Goal: Task Accomplishment & Management: Use online tool/utility

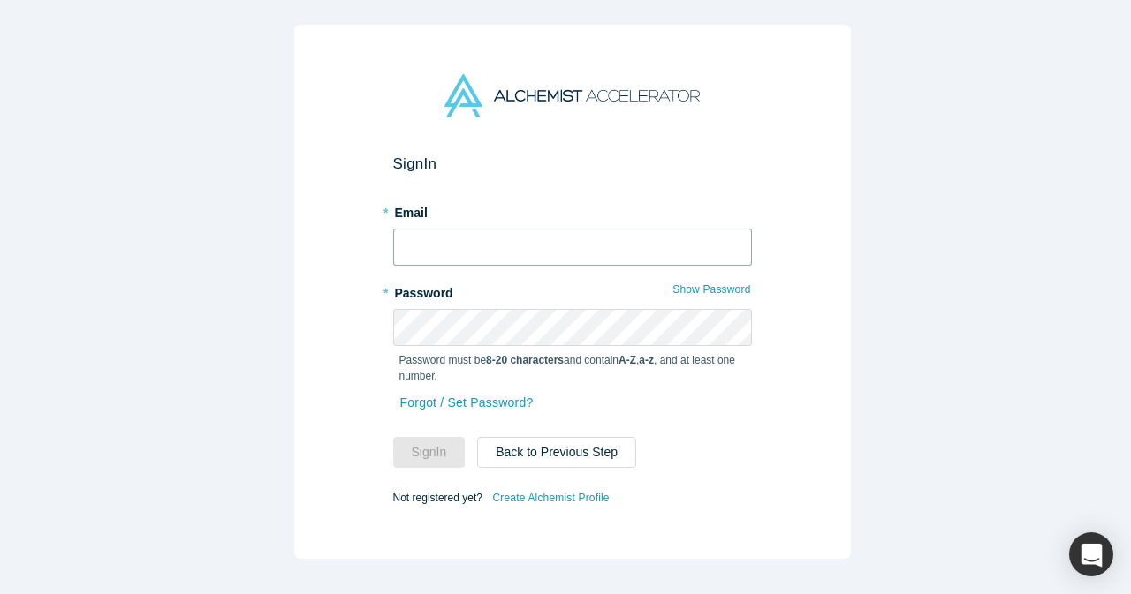
type input "[EMAIL_ADDRESS][DOMAIN_NAME]"
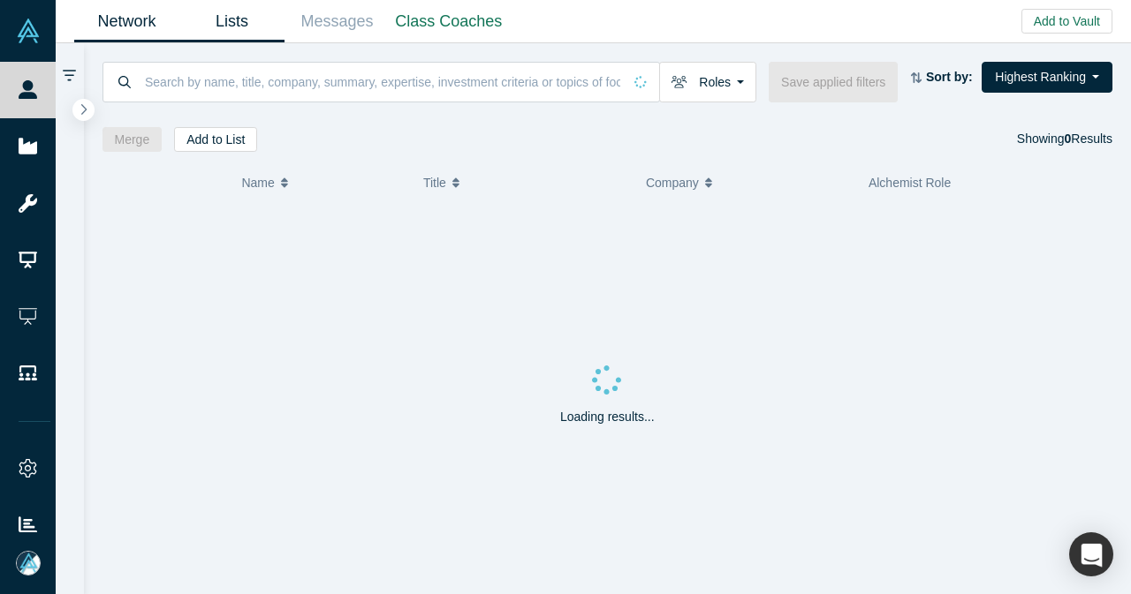
click at [250, 27] on link "Lists" at bounding box center [231, 22] width 105 height 42
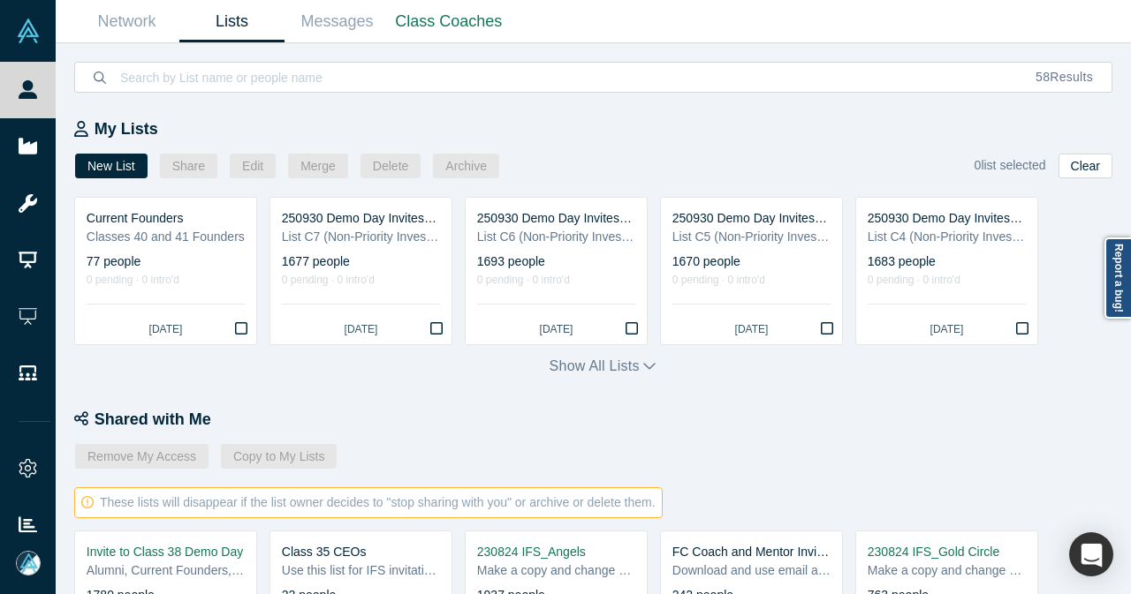
scroll to position [353, 0]
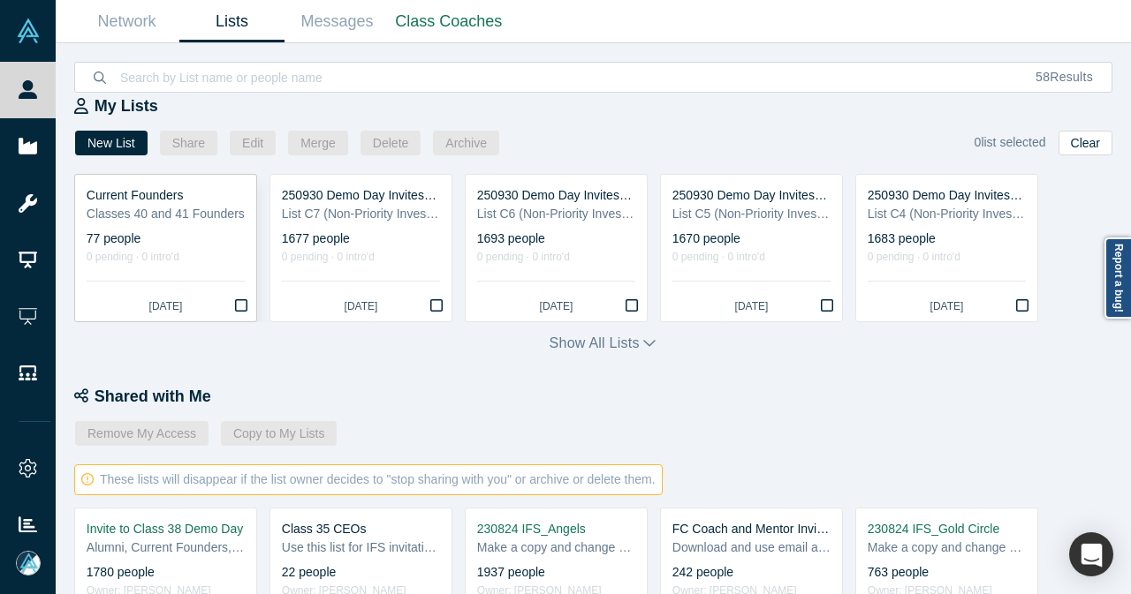
click at [239, 307] on icon "Bookmark" at bounding box center [241, 306] width 12 height 14
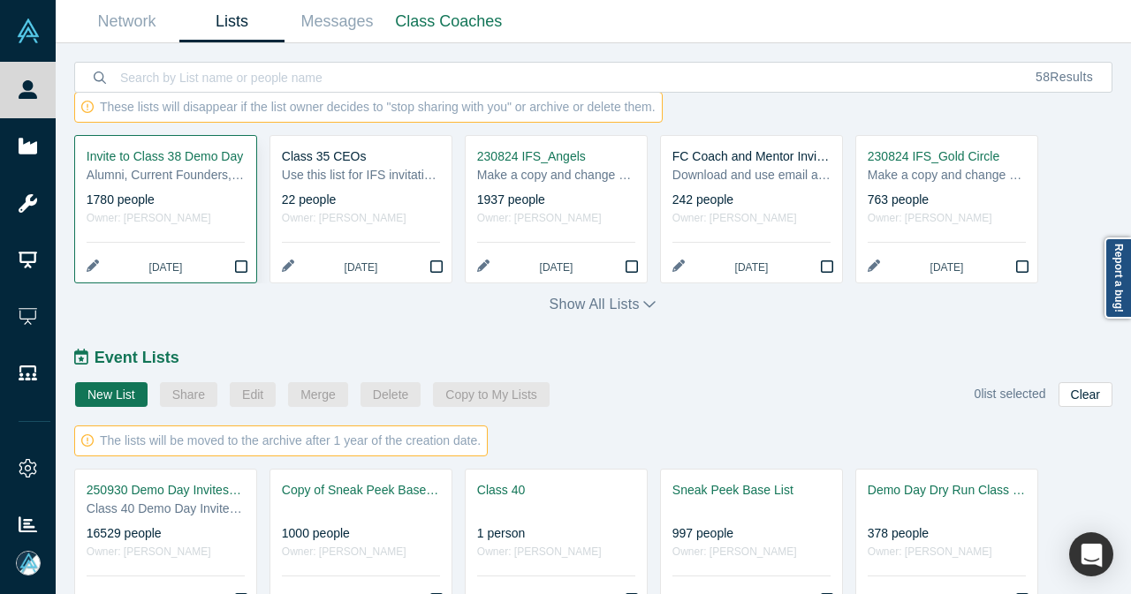
scroll to position [820, 0]
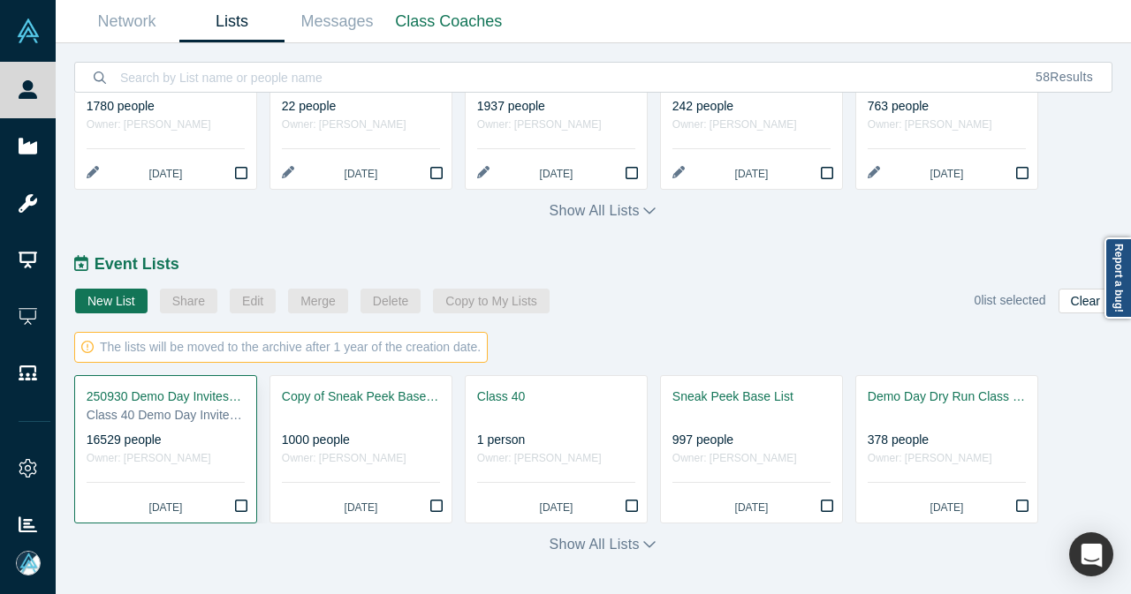
click at [243, 511] on icon "Bookmark" at bounding box center [241, 506] width 12 height 14
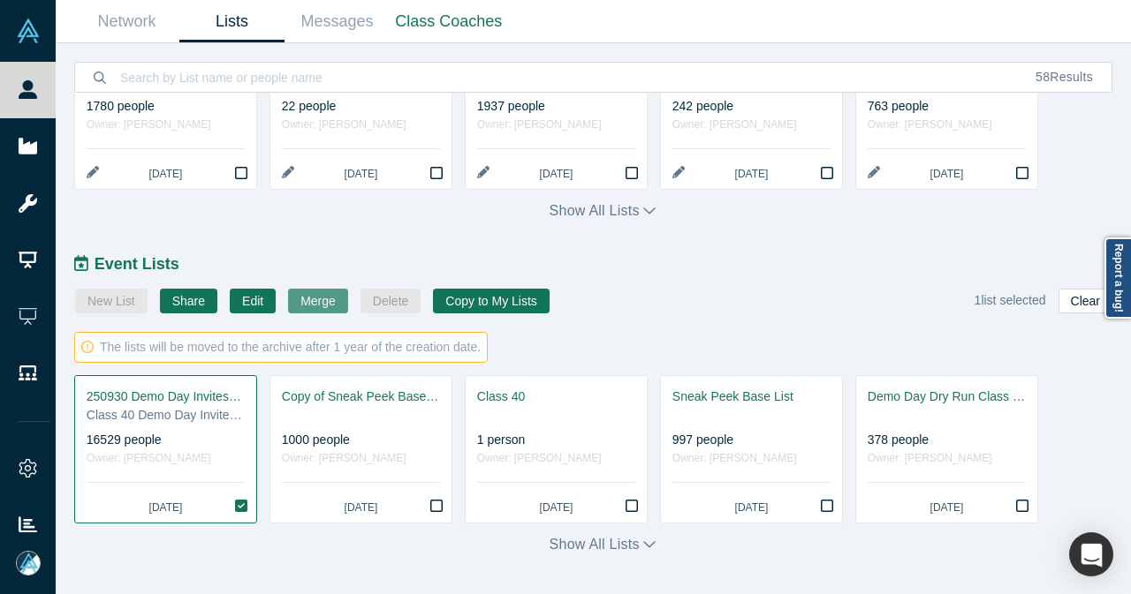
click at [299, 303] on button "Merge" at bounding box center [318, 301] width 60 height 25
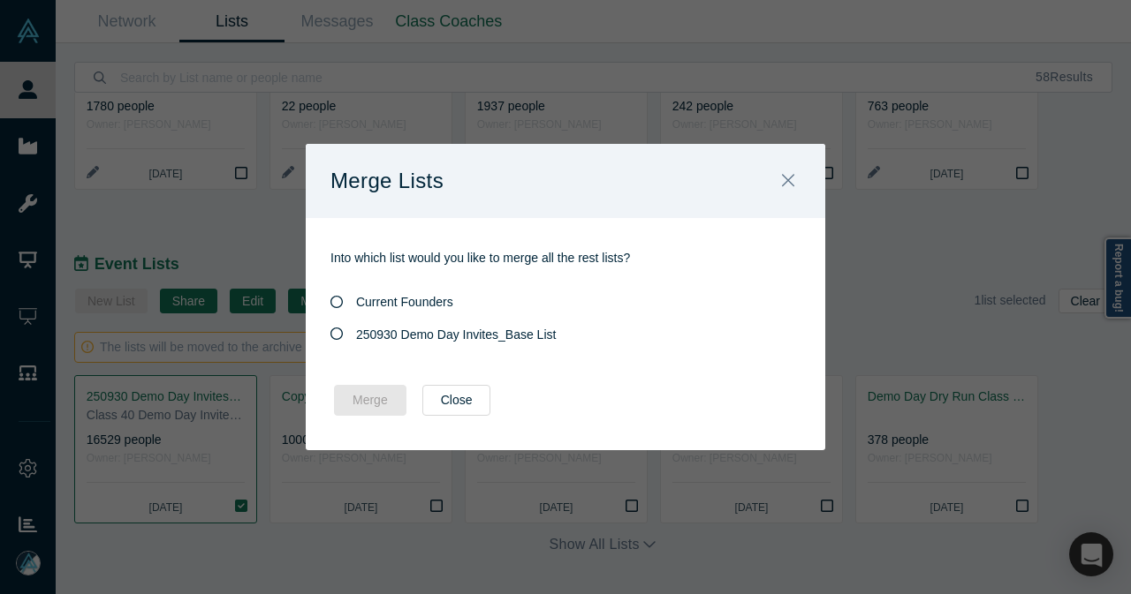
click at [392, 338] on span "250930 Demo Day Invites_Base List" at bounding box center [456, 335] width 200 height 14
click at [0, 0] on input "250930 Demo Day Invites_Base List" at bounding box center [0, 0] width 0 height 0
click at [384, 400] on button "Merge" at bounding box center [370, 400] width 72 height 31
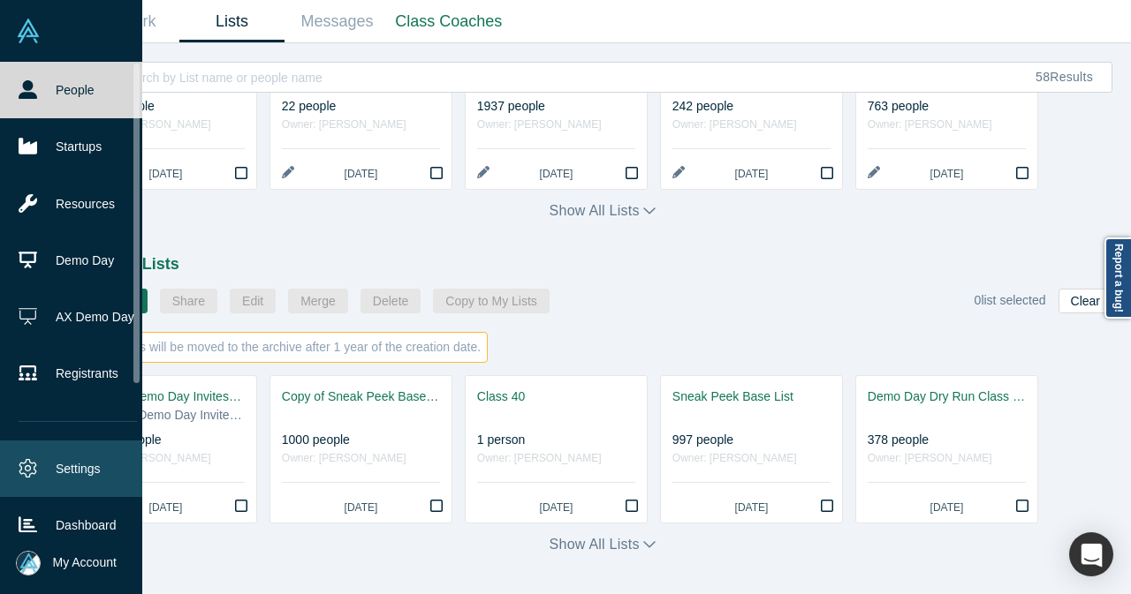
click at [56, 466] on link "Settings" at bounding box center [77, 469] width 155 height 57
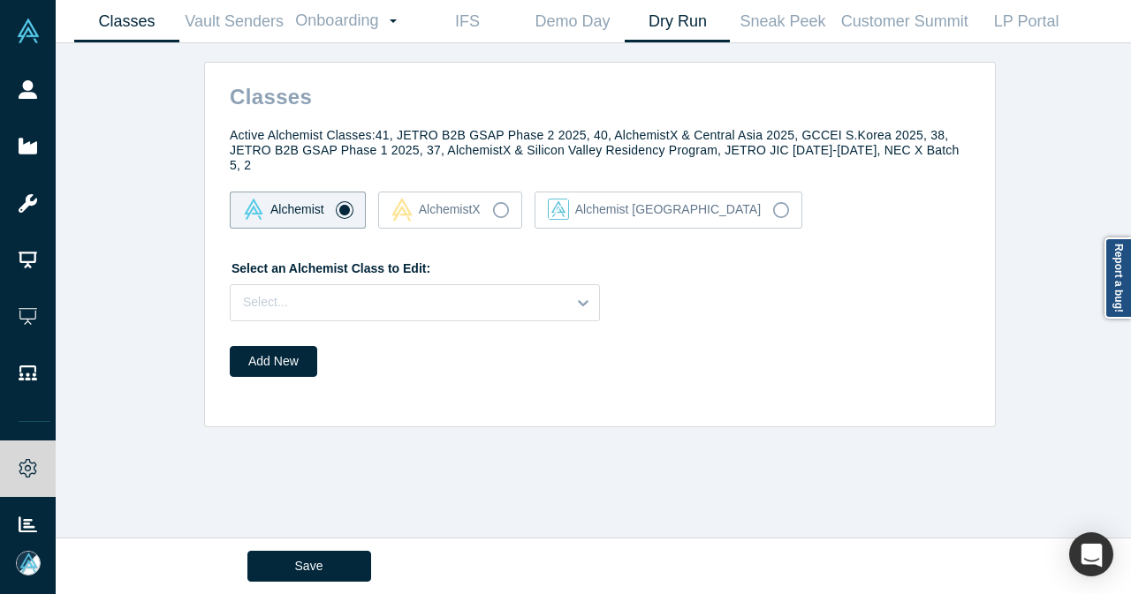
click at [678, 26] on link "Dry Run" at bounding box center [677, 22] width 105 height 42
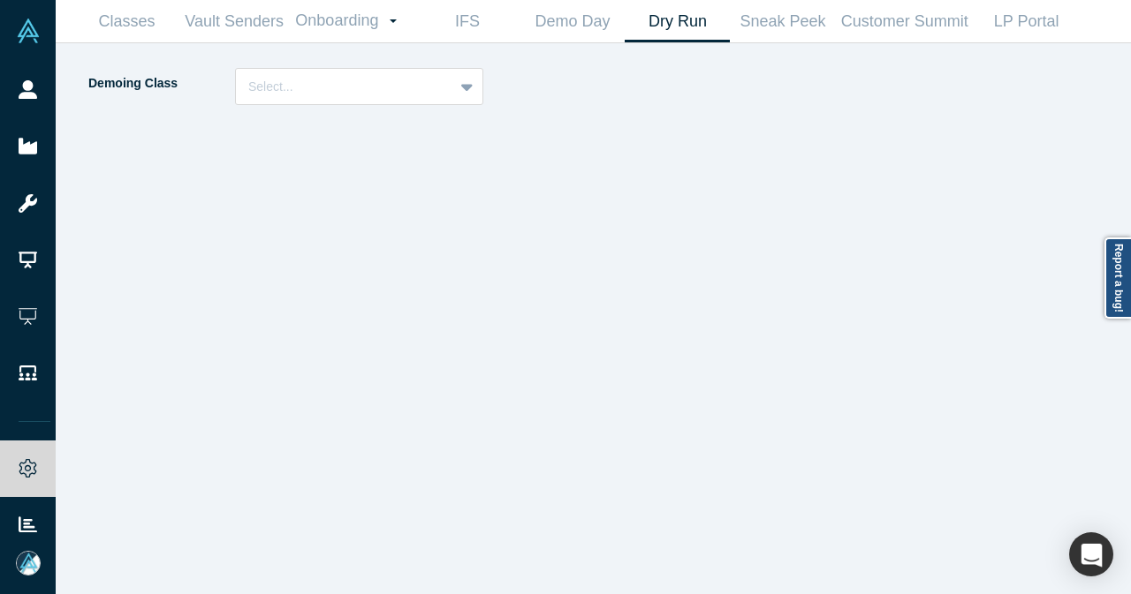
click at [493, 75] on div "Demoing Class Select..." at bounding box center [297, 86] width 420 height 37
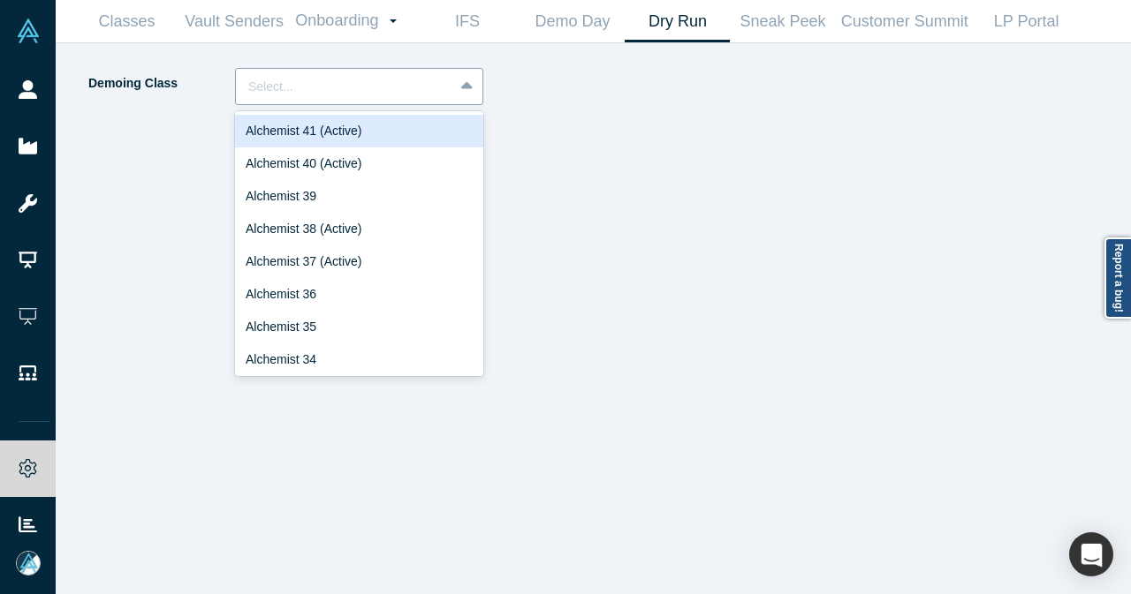
click at [481, 81] on div at bounding box center [468, 87] width 28 height 32
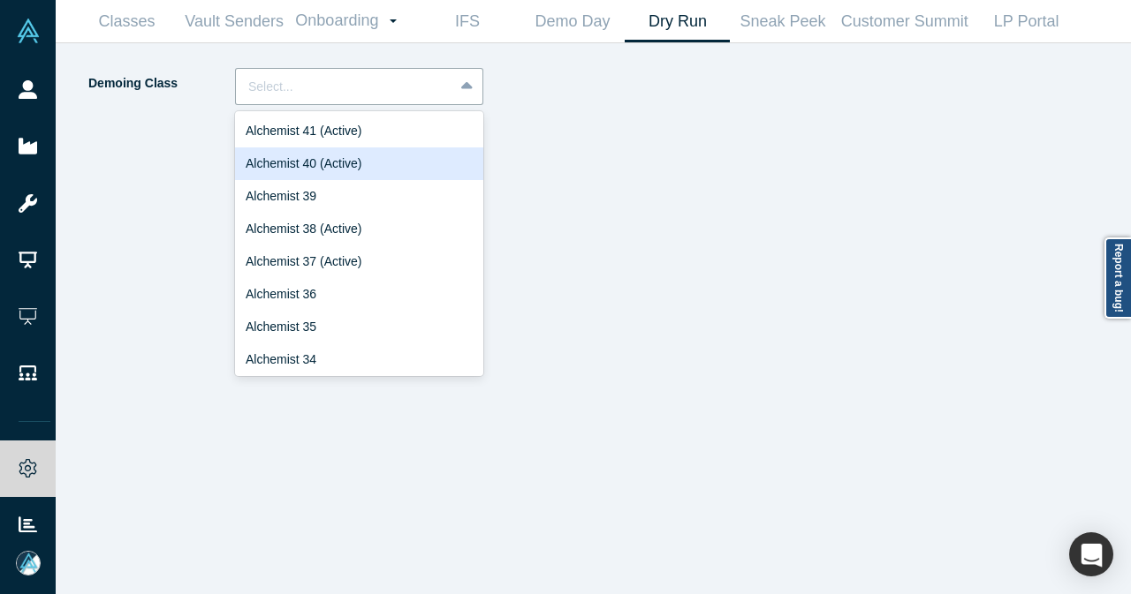
click at [388, 156] on div "Alchemist 40 (Active)" at bounding box center [359, 164] width 248 height 33
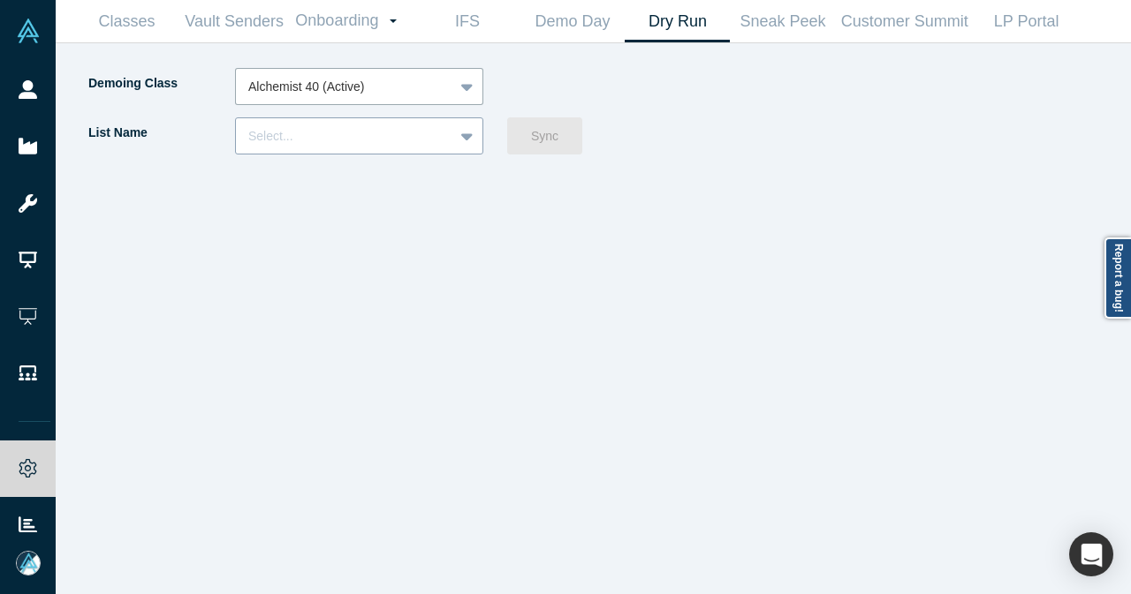
click at [405, 147] on div at bounding box center [344, 136] width 193 height 22
click at [578, 34] on link "Demo Day" at bounding box center [571, 22] width 105 height 42
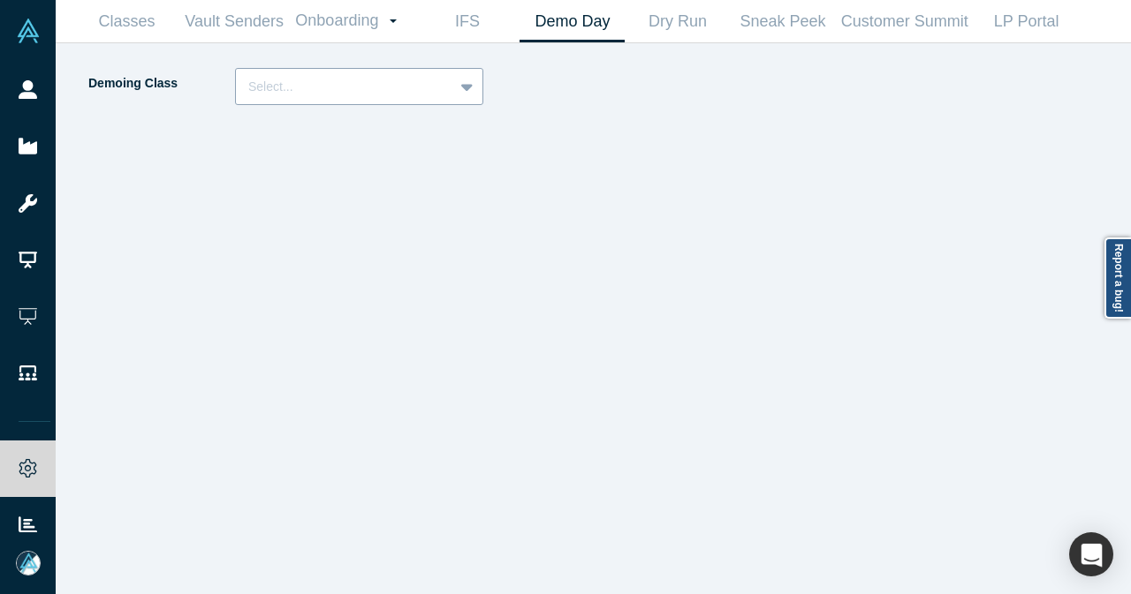
click at [451, 87] on div "Select..." at bounding box center [344, 86] width 217 height 29
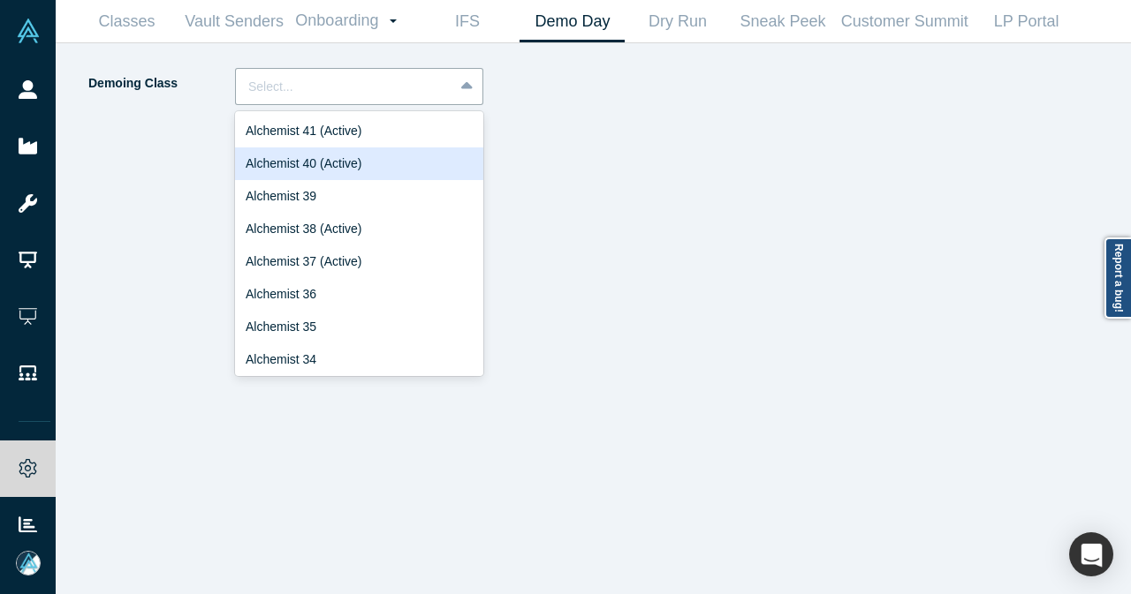
click at [395, 171] on div "Alchemist 40 (Active)" at bounding box center [359, 164] width 248 height 33
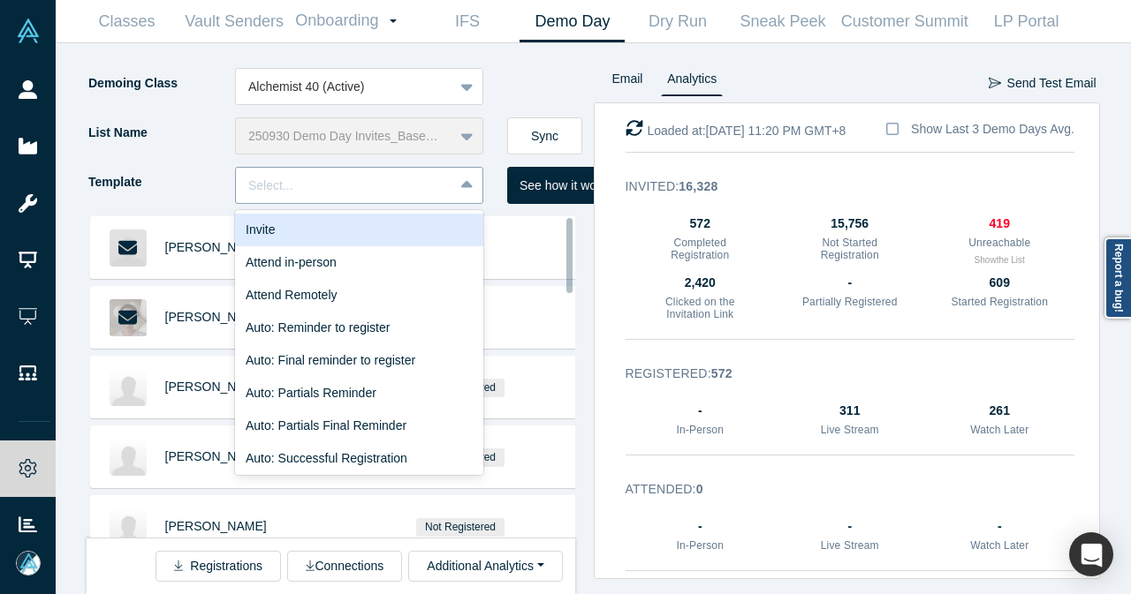
click at [452, 181] on div "Select..." at bounding box center [344, 185] width 217 height 29
click at [413, 228] on div "Invite" at bounding box center [359, 230] width 248 height 33
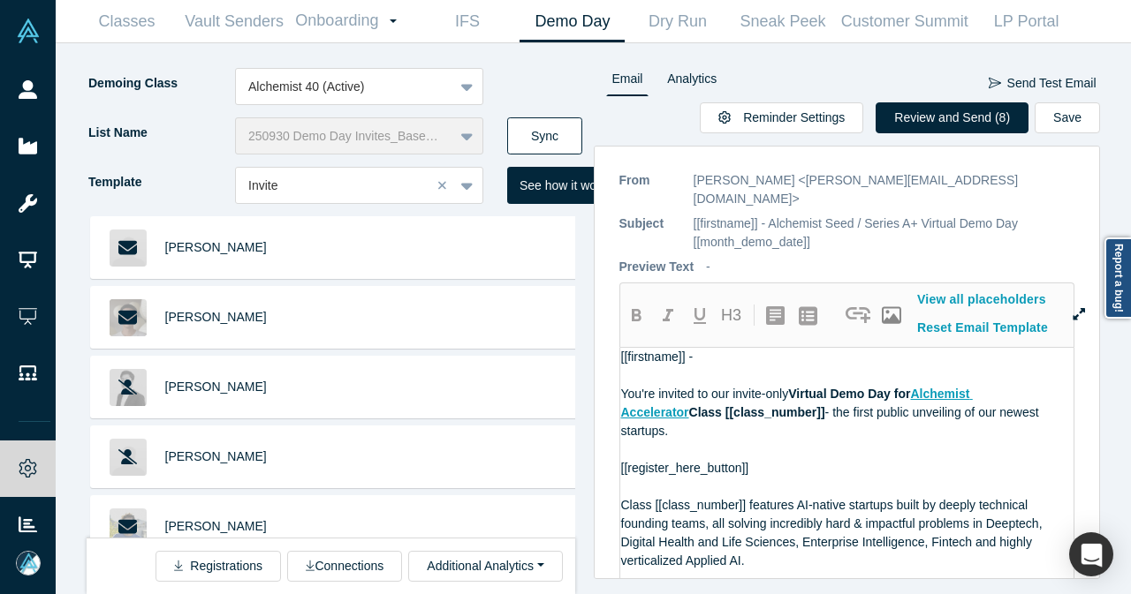
click at [560, 142] on button "Sync" at bounding box center [544, 135] width 75 height 37
click at [507, 125] on div "List Name 250930 Demo Day Invites_Base List Sync" at bounding box center [340, 141] width 507 height 49
click at [542, 131] on button "Sync" at bounding box center [544, 135] width 75 height 37
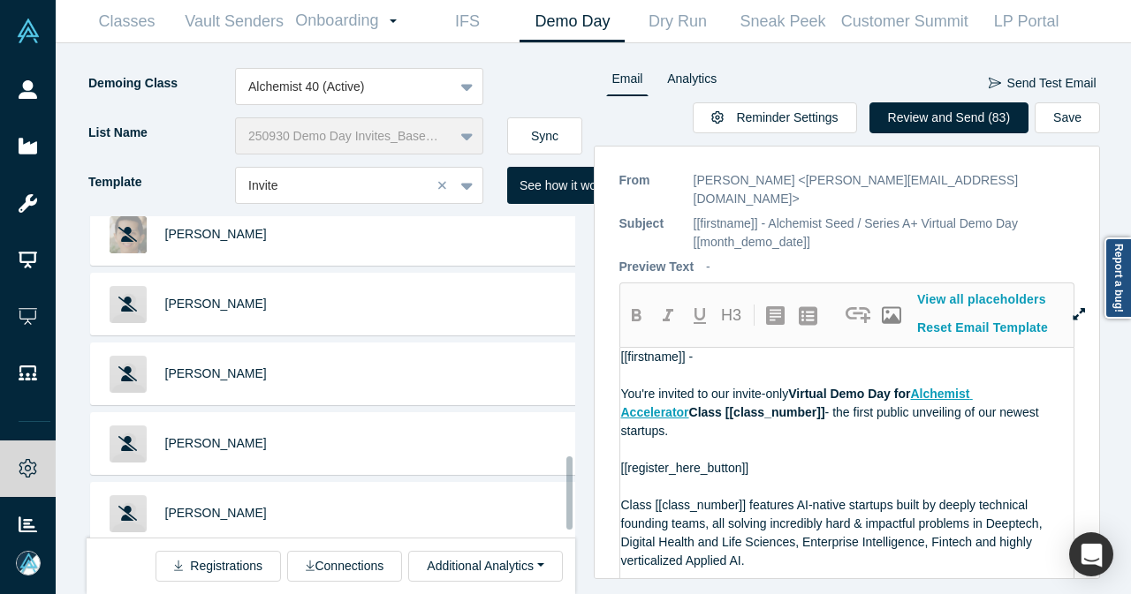
scroll to position [1090, 0]
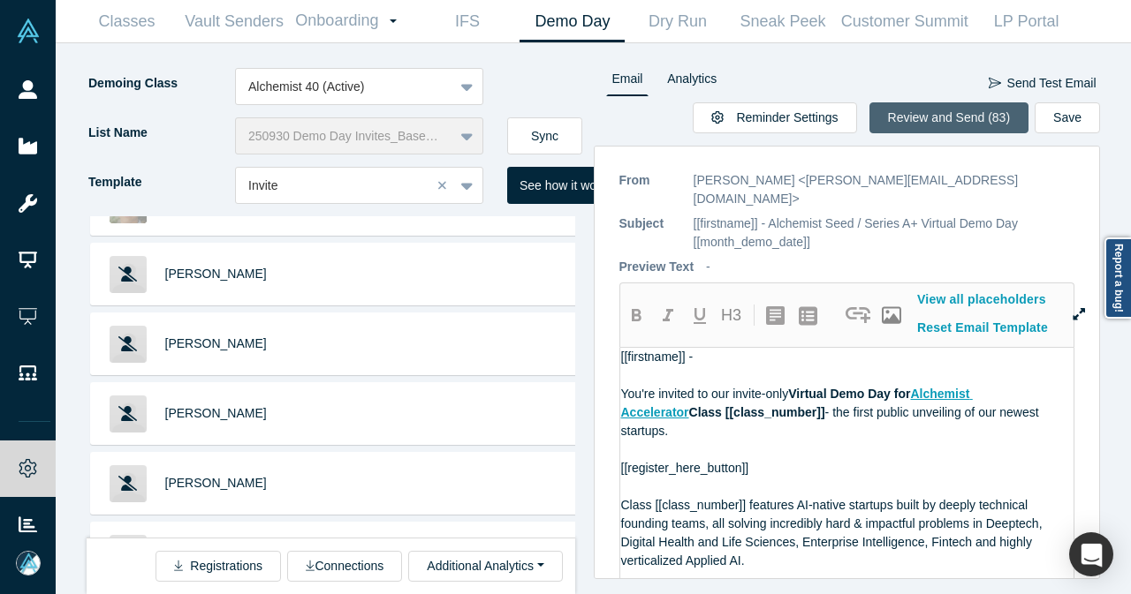
click at [953, 102] on button "Review and Send (83)" at bounding box center [949, 117] width 160 height 31
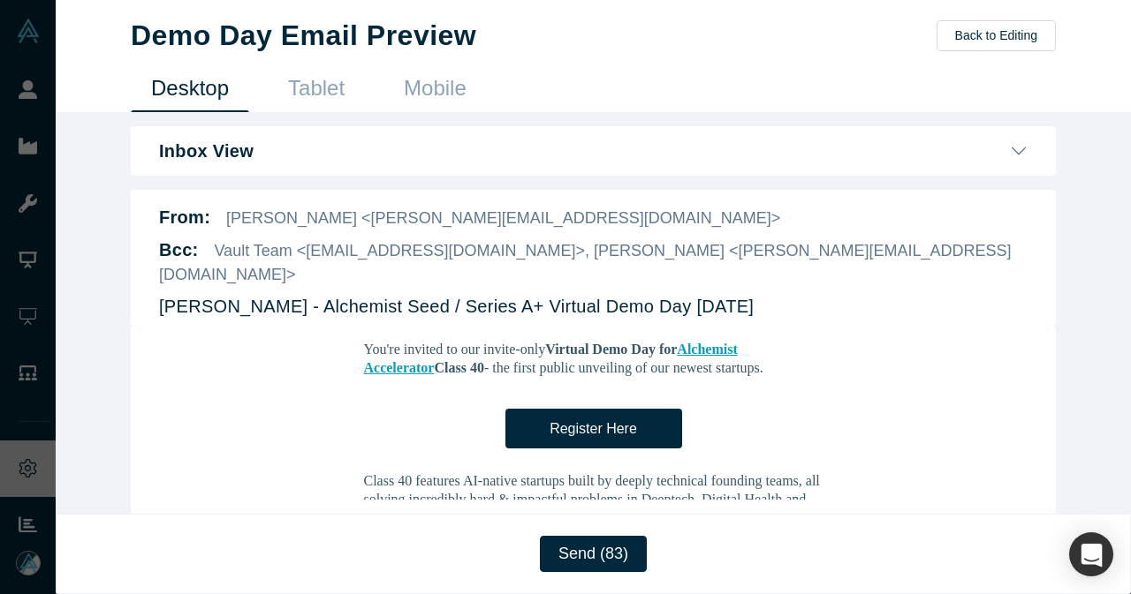
scroll to position [0, 0]
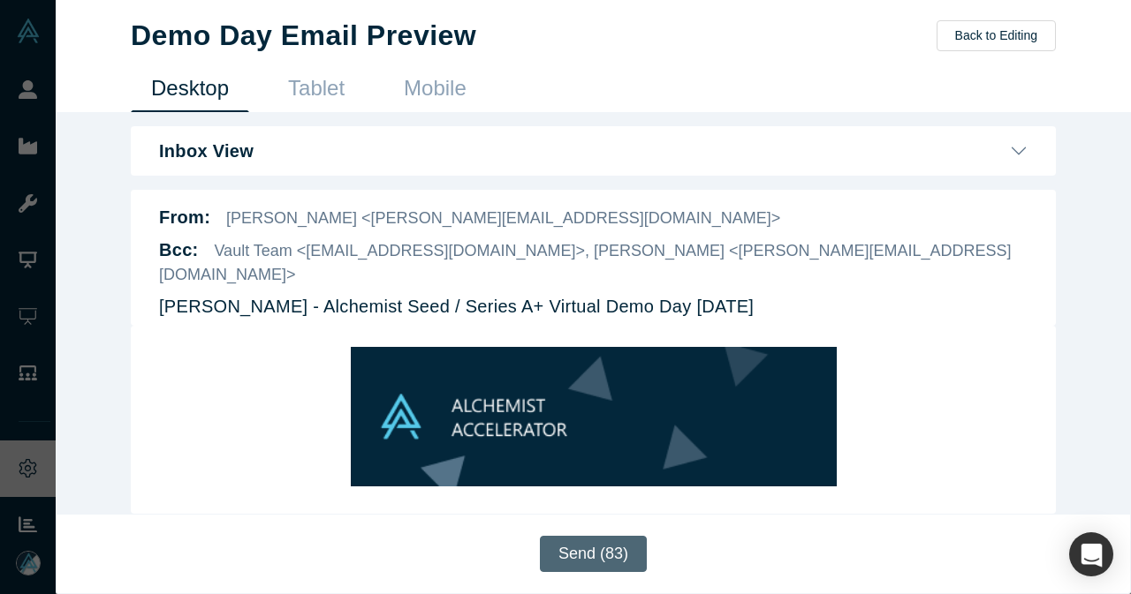
click at [566, 554] on button "Send (83)" at bounding box center [593, 554] width 107 height 36
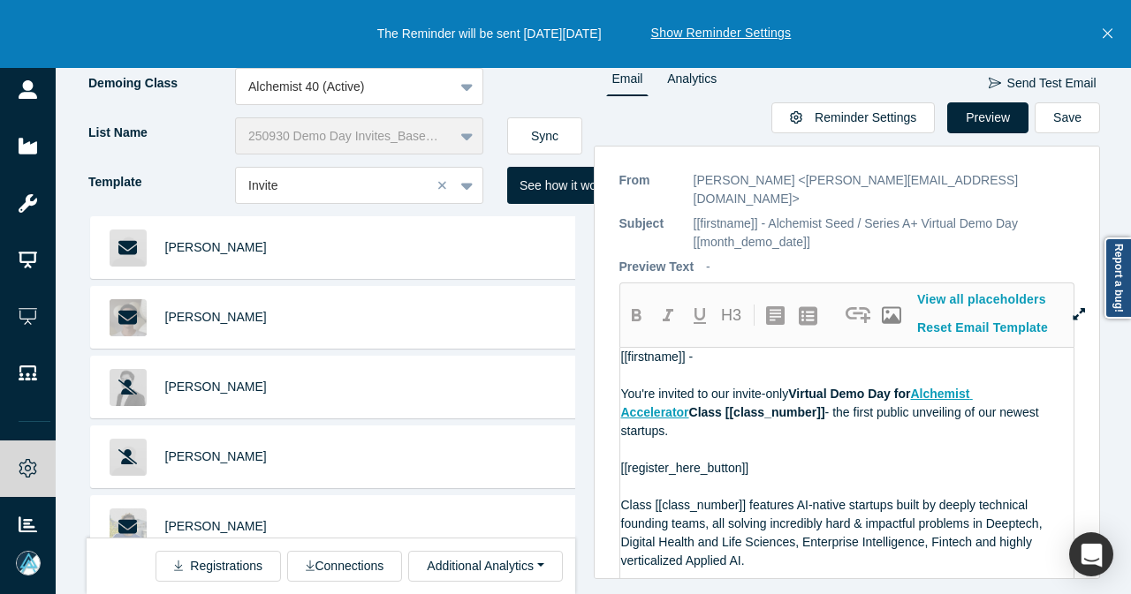
click at [1106, 31] on icon "Close" at bounding box center [1107, 34] width 10 height 16
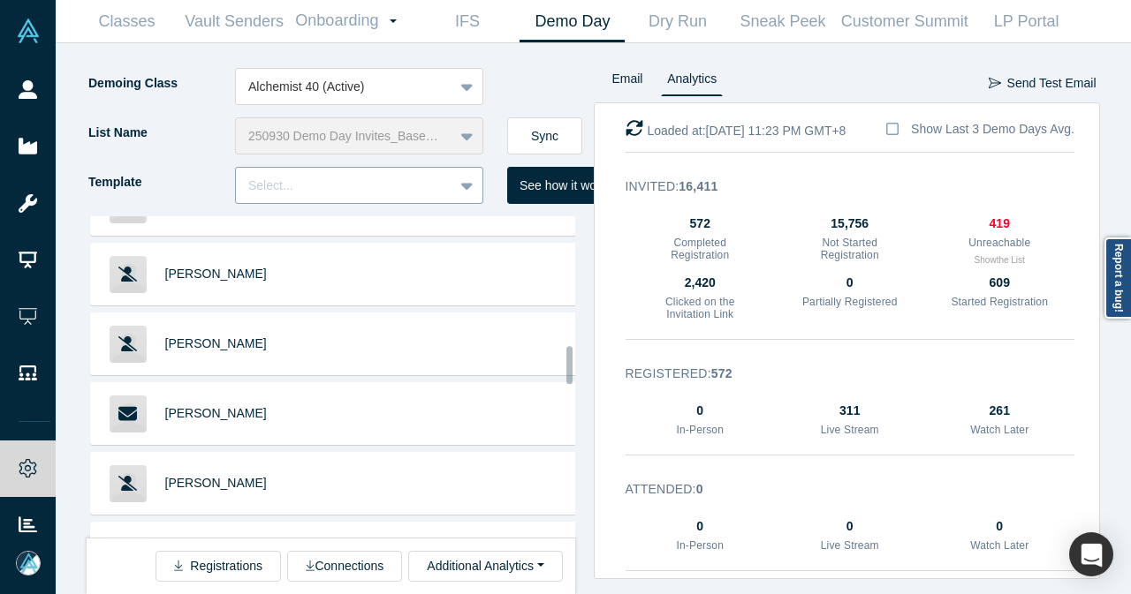
scroll to position [1355, 0]
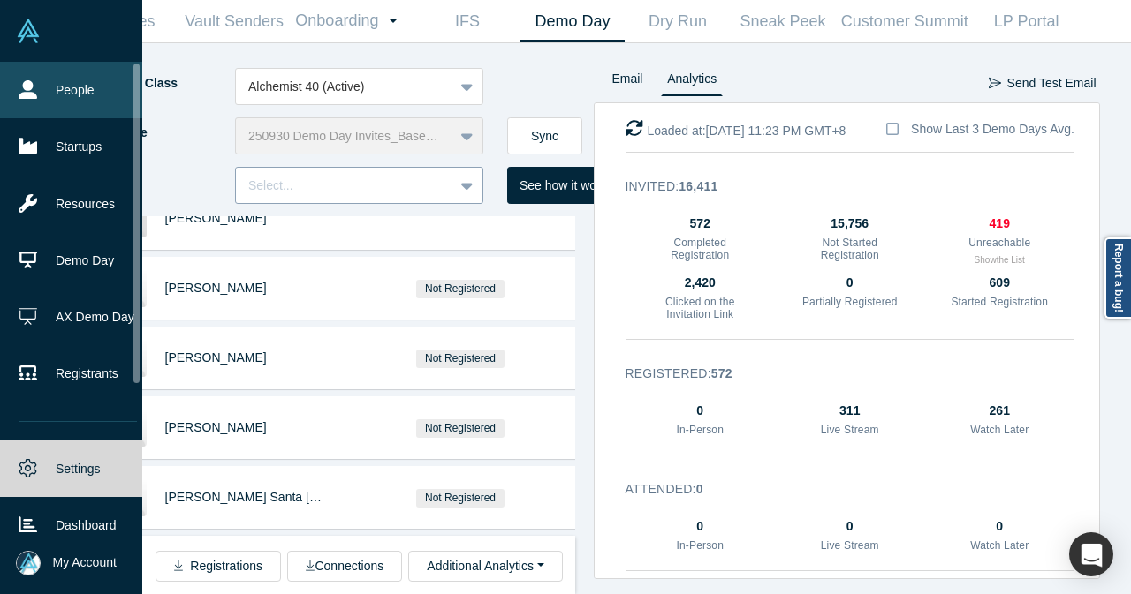
click at [44, 80] on link "People" at bounding box center [77, 90] width 155 height 57
